Goal: Register for event/course

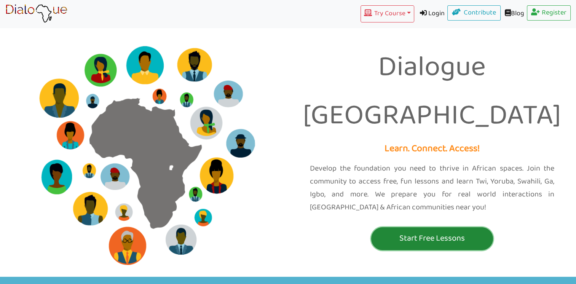
drag, startPoint x: 0, startPoint y: 0, endPoint x: 405, endPoint y: 222, distance: 462.0
click at [405, 227] on button "Start Free Lessons" at bounding box center [432, 238] width 122 height 23
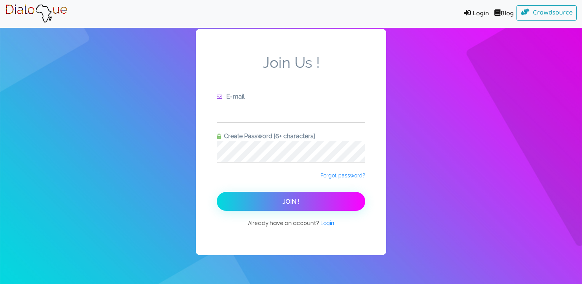
click at [308, 121] on input "text" at bounding box center [291, 111] width 149 height 21
type input "[EMAIL_ADDRESS][DOMAIN_NAME]"
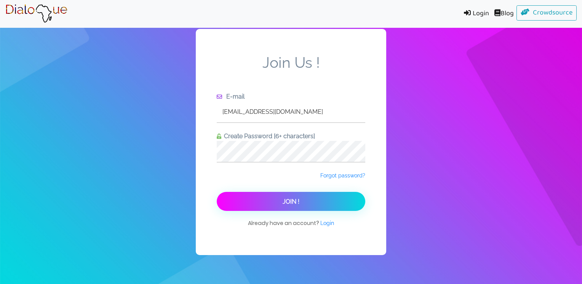
click at [311, 198] on button "Join !" at bounding box center [291, 201] width 149 height 19
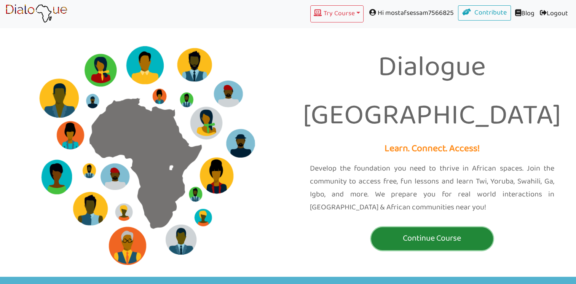
click at [458, 232] on p "Continue Course" at bounding box center [432, 239] width 118 height 14
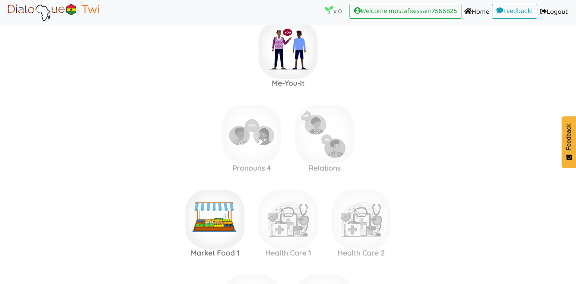
scroll to position [617, 0]
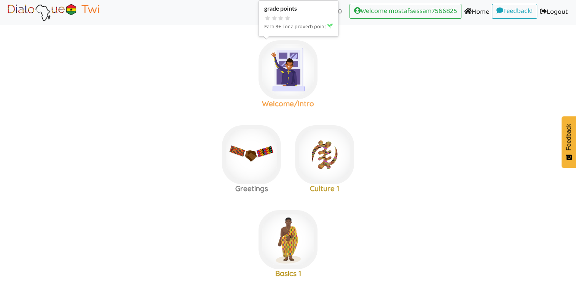
click at [289, 74] on img at bounding box center [288, 69] width 59 height 59
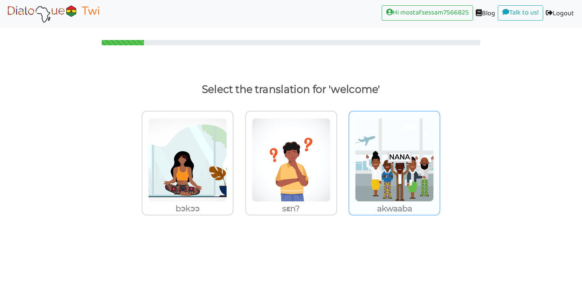
click at [400, 155] on img at bounding box center [394, 160] width 79 height 84
click at [439, 155] on input "akwaaba" at bounding box center [442, 155] width 6 height 6
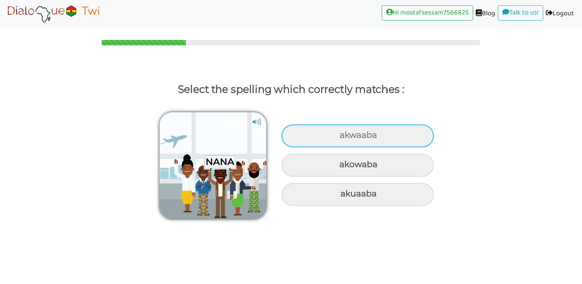
click at [344, 128] on div "akwaaba" at bounding box center [357, 136] width 152 height 23
click at [343, 133] on input "akwaaba" at bounding box center [340, 135] width 5 height 5
radio input "true"
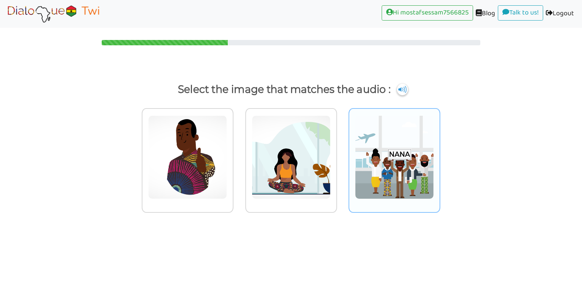
click at [384, 159] on img at bounding box center [394, 157] width 79 height 84
click at [439, 155] on input "radio" at bounding box center [442, 153] width 6 height 6
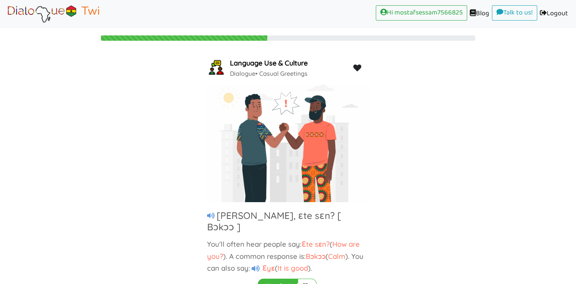
scroll to position [13, 0]
